Goal: Information Seeking & Learning: Learn about a topic

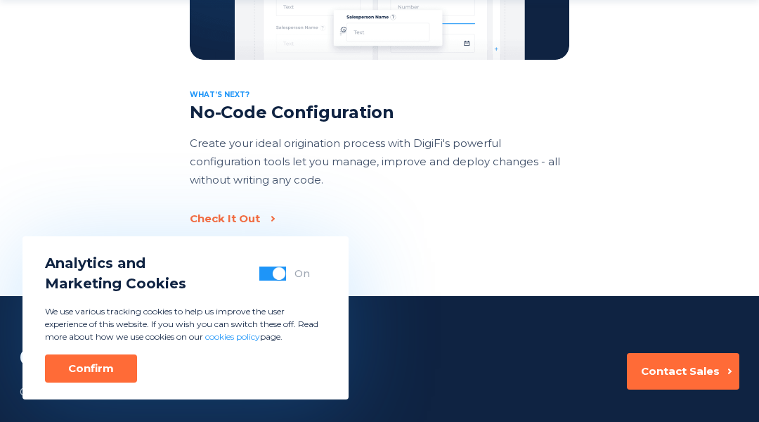
scroll to position [3575, 0]
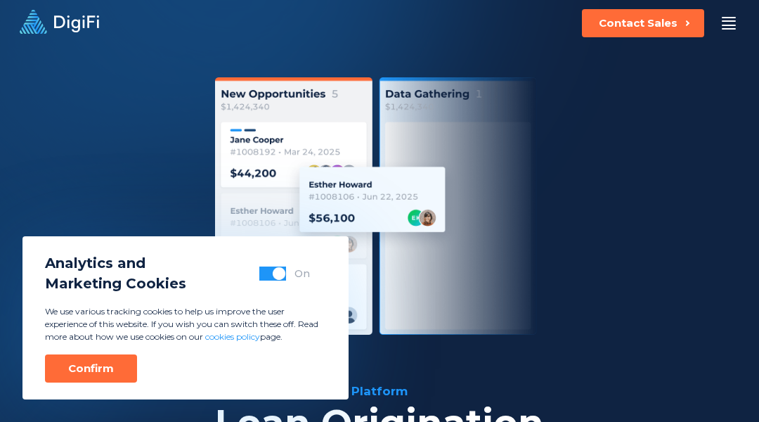
scroll to position [4382, 0]
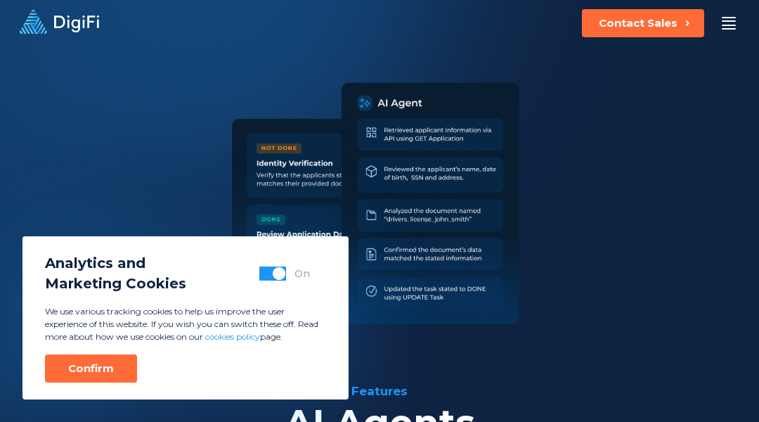
scroll to position [3864, 0]
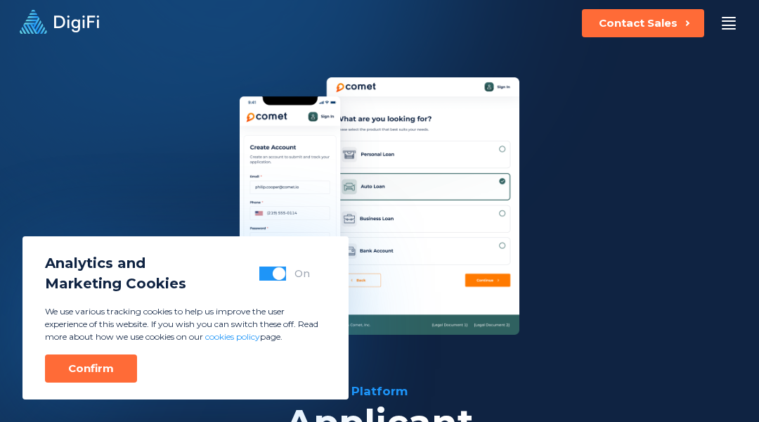
scroll to position [3629, 0]
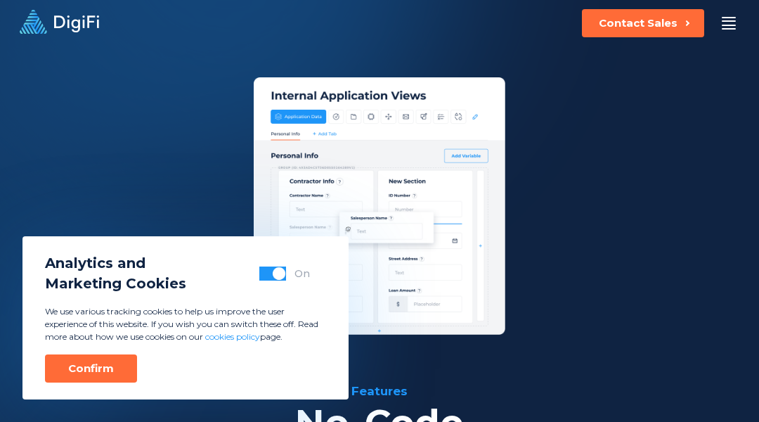
scroll to position [3681, 0]
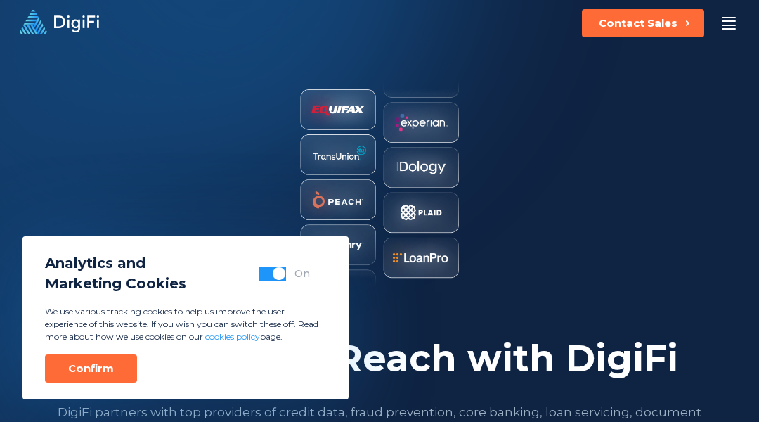
scroll to position [2514, 0]
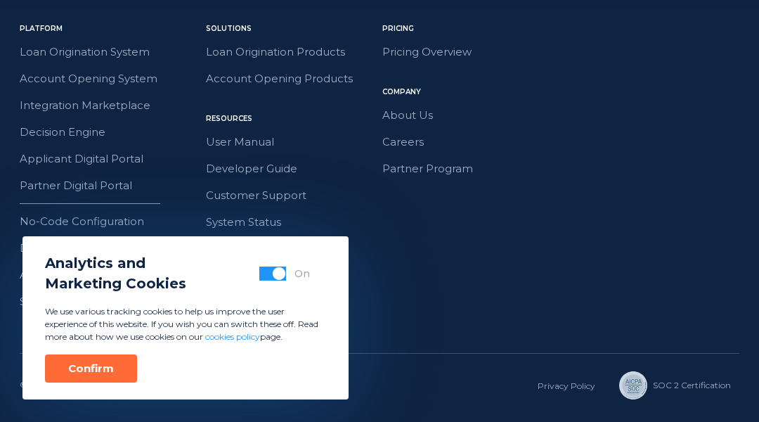
scroll to position [3506, 0]
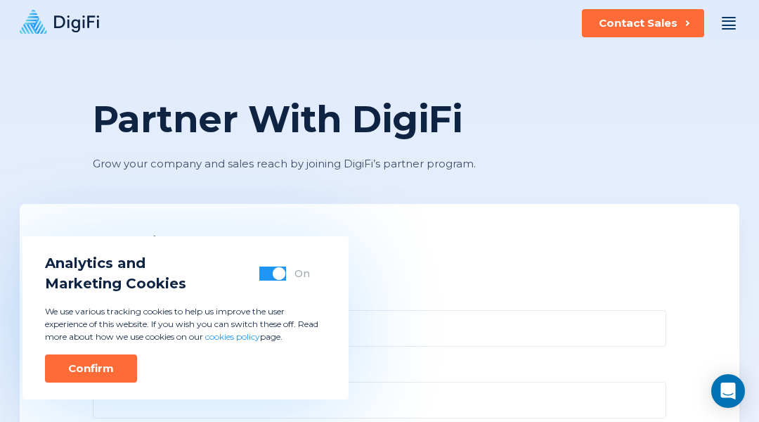
scroll to position [1269, 0]
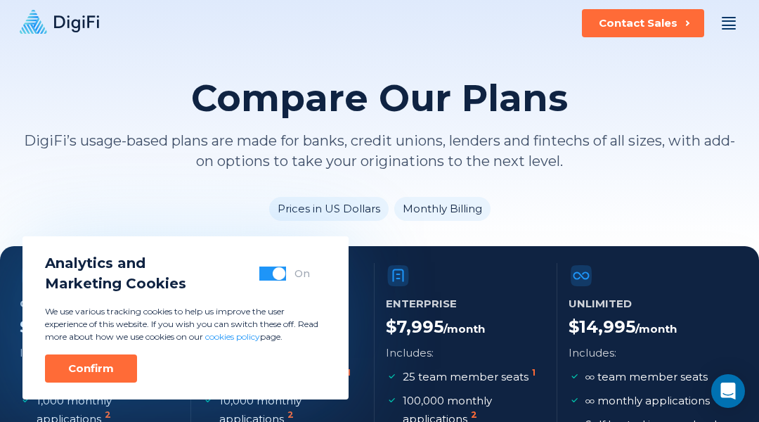
scroll to position [2130, 0]
